Goal: Register for event/course

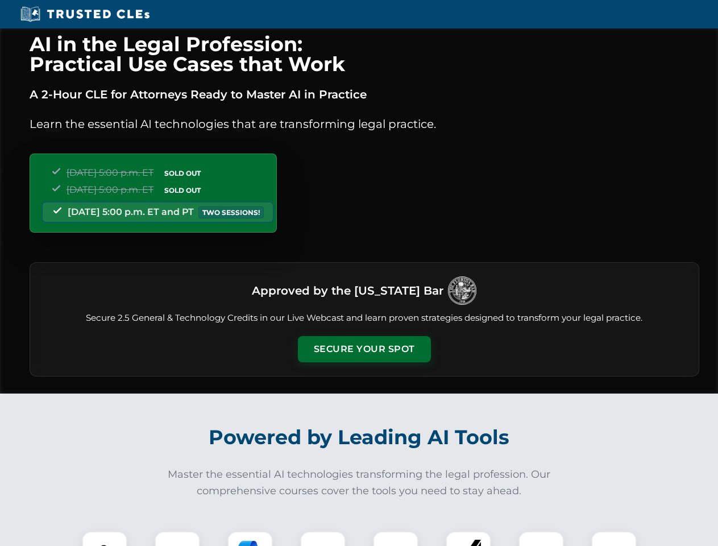
click at [364, 349] on button "Secure Your Spot" at bounding box center [364, 349] width 133 height 26
click at [105, 539] on img at bounding box center [104, 553] width 33 height 33
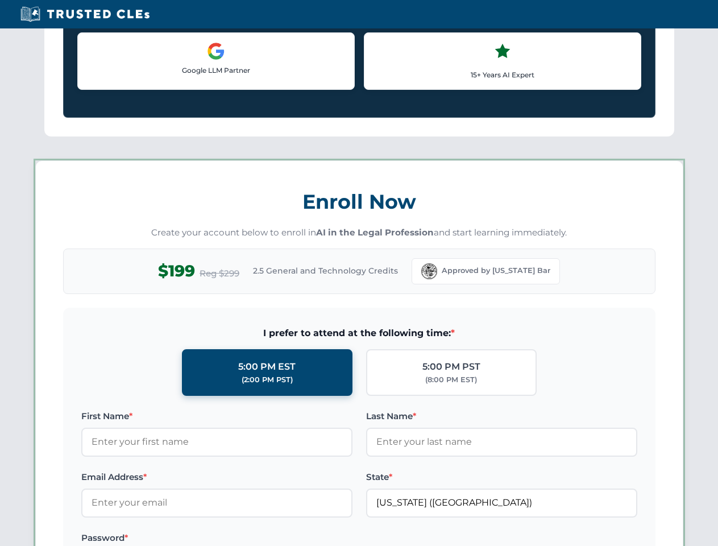
click at [250, 539] on label "Password *" at bounding box center [216, 538] width 271 height 14
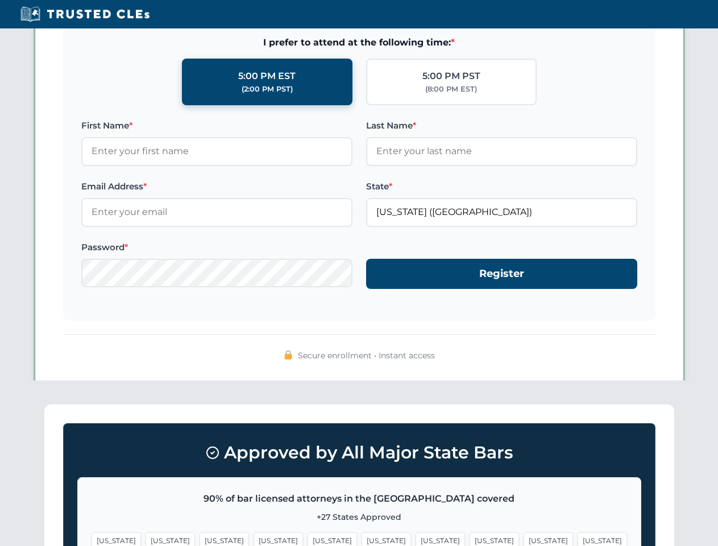
click at [524, 539] on span "[US_STATE]" at bounding box center [548, 540] width 49 height 16
